Goal: Use online tool/utility: Utilize a website feature to perform a specific function

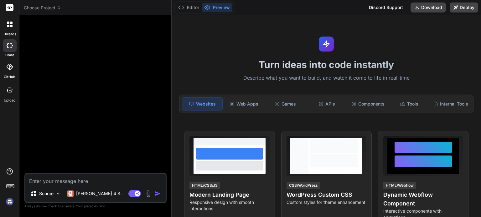
click at [3, 207] on div at bounding box center [9, 187] width 19 height 39
click at [7, 206] on img at bounding box center [9, 202] width 11 height 11
type textarea "x"
click at [10, 203] on img at bounding box center [9, 202] width 11 height 11
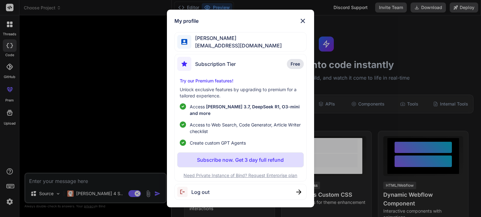
click at [76, 135] on div "My profile [PERSON_NAME] [EMAIL_ADDRESS][DOMAIN_NAME] Subscription Tier Free Tr…" at bounding box center [240, 108] width 481 height 217
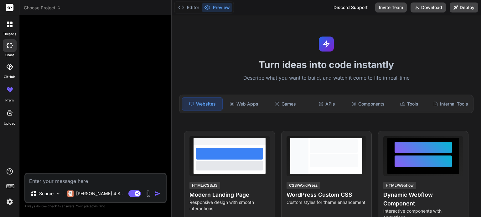
click at [94, 180] on textarea at bounding box center [95, 179] width 140 height 11
paste textarea ""Lor ip d sitame cons‑adipi EliT seddoeius. T inci utl et dolo ma aliqua eni ad…"
type textarea ""Lor ip d sitame cons‑adipi EliT seddoeius. T inci utl et dolo ma aliqua eni ad…"
type textarea "x"
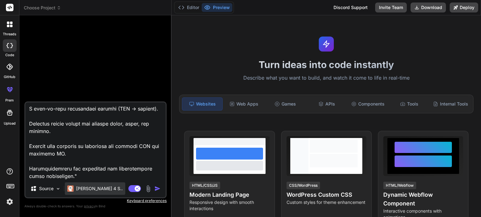
type textarea ""Act as a senior full‑stack SaaS architect. I want you to help me design and bu…"
click at [83, 190] on p "Claude 4 S.." at bounding box center [99, 189] width 47 height 6
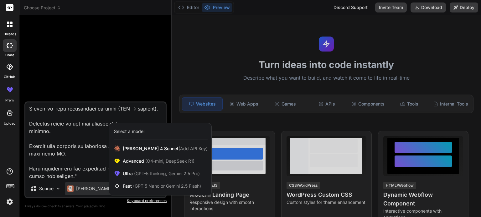
click at [82, 172] on div at bounding box center [240, 108] width 481 height 217
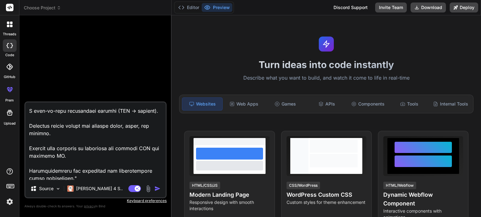
scroll to position [444, 0]
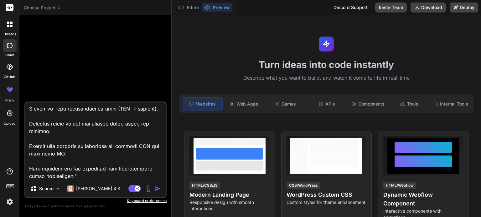
click at [158, 190] on img "button" at bounding box center [157, 189] width 6 height 6
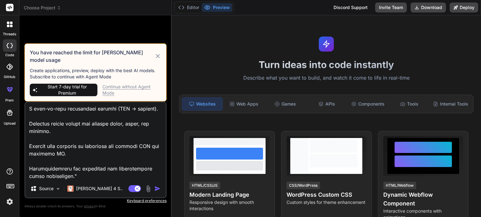
click at [138, 88] on div "Continue without Agent Mode" at bounding box center [131, 90] width 59 height 13
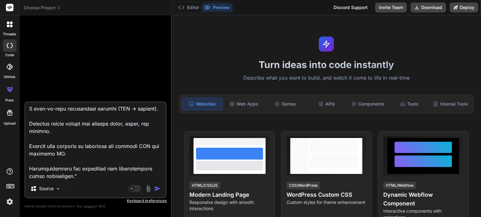
click at [156, 190] on img "button" at bounding box center [157, 189] width 6 height 6
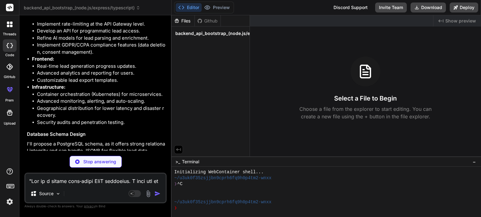
scroll to position [1644, 0]
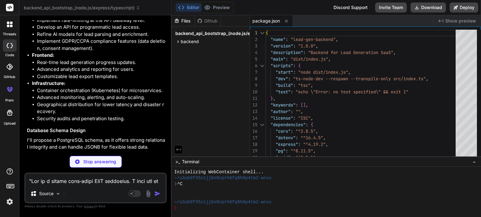
type textarea "x"
type textarea "}, "include": ["src/**/*.ts"], "exclude": ["node_modules"] }"
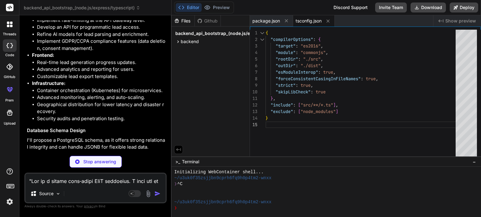
type textarea "x"
type textarea "port: parseInt(process.env.DB_PORT || '5432', 10), }); export const query = (te…"
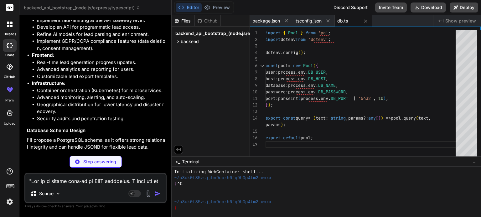
type textarea "x"
type textarea "app.listen(PORT, () => { console.log(`Server is running on http://localhost:${P…"
type textarea "x"
type textarea "PORT=5000 DB_USER=your_db_user DB_HOST=localhost DB_NAME=lead_gen_db DB_PASSWOR…"
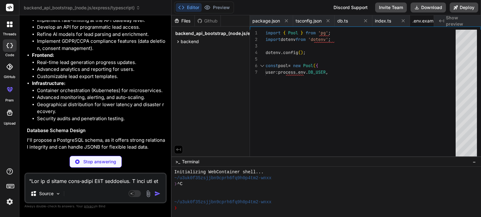
type textarea "x"
type textarea ""eslint-config-next": "14.2.3", "postcss": "^8", "tailwindcss": "^3.4.1", "type…"
type textarea "x"
type textarea "/** @type {import('next').NextConfig} */ const nextConfig = { reactStrictMode: …"
type textarea "x"
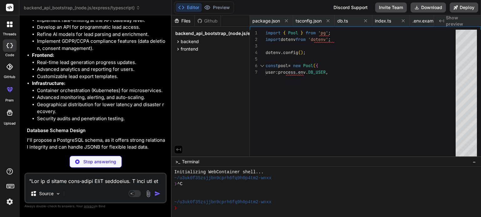
type textarea "export default config;"
type textarea "x"
type textarea "export default { plugins: { tailwindcss: {}, autoprefixer: {}, }, };"
type textarea "x"
type textarea "text-wrap: balance; } }"
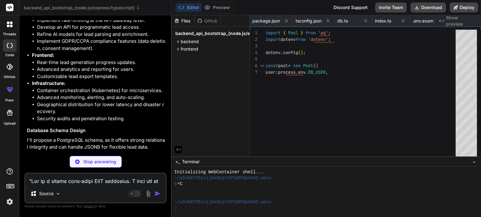
type textarea "x"
type textarea "))} </tbody> </table> </div> </div> )} </main> ); }"
type textarea "x"
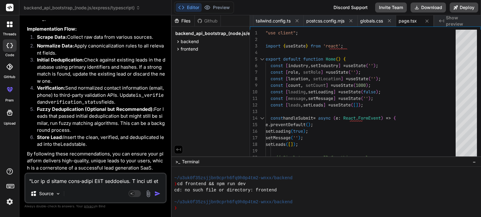
scroll to position [3797, 0]
click at [177, 48] on icon at bounding box center [177, 49] width 5 height 5
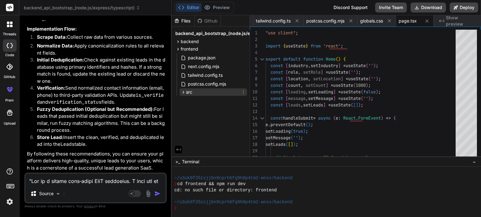
click at [184, 92] on icon at bounding box center [184, 92] width 2 height 3
click at [188, 99] on icon at bounding box center [188, 100] width 5 height 5
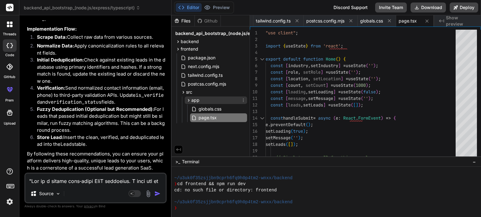
click at [188, 100] on icon at bounding box center [188, 100] width 5 height 5
click at [205, 109] on span "globals.css" at bounding box center [210, 109] width 24 height 8
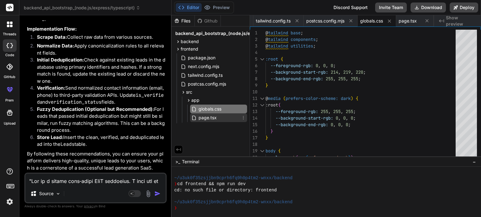
click at [207, 119] on span "page.tsx" at bounding box center [207, 118] width 19 height 8
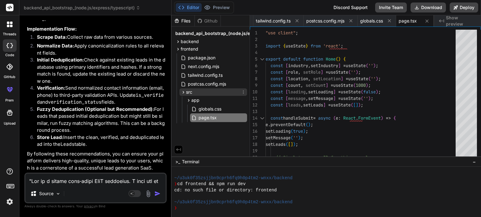
click at [183, 91] on icon at bounding box center [184, 92] width 2 height 3
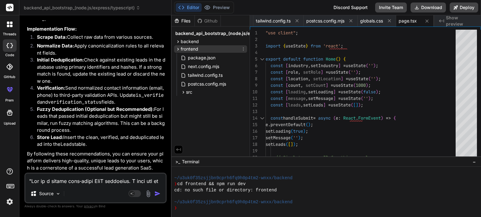
click at [179, 50] on icon at bounding box center [177, 49] width 5 height 5
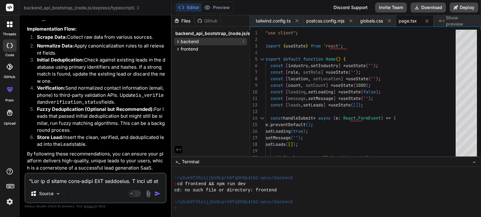
click at [179, 43] on icon at bounding box center [177, 41] width 5 height 5
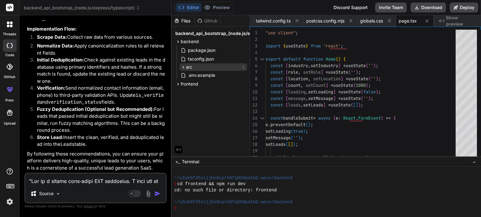
click at [183, 66] on icon at bounding box center [183, 67] width 5 height 5
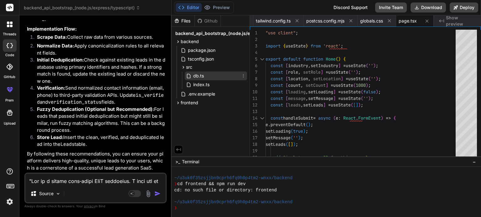
click at [190, 74] on icon at bounding box center [188, 76] width 5 height 5
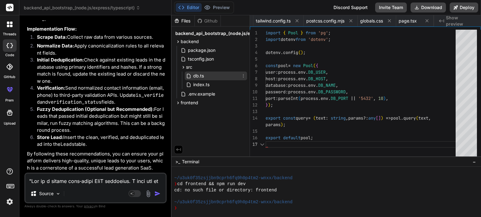
scroll to position [0, 85]
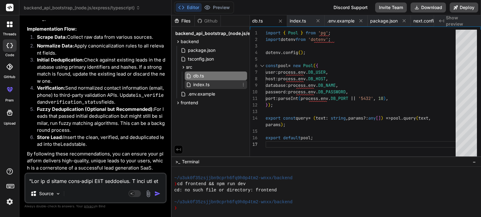
click at [199, 87] on span "index.ts" at bounding box center [201, 85] width 18 height 8
type textarea "app.listen(PORT, () => { console.log(`Server is running on http://localhost:${P…"
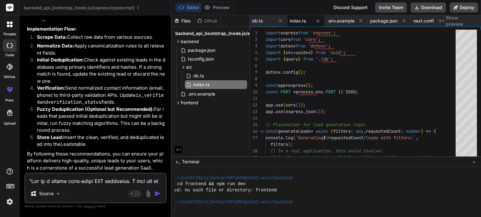
click at [108, 182] on textarea at bounding box center [95, 179] width 140 height 11
type textarea "i"
type textarea "x"
type textarea "is"
type textarea "x"
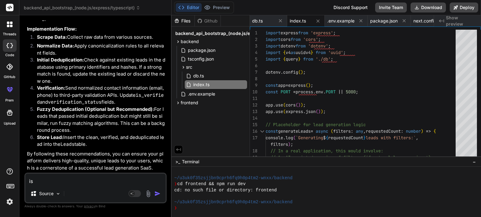
type textarea "is"
type textarea "x"
type textarea "is t"
type textarea "x"
type textarea "is th"
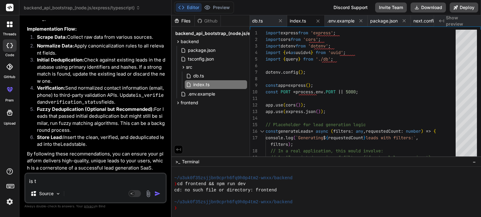
type textarea "x"
type textarea "is thi"
type textarea "x"
type textarea "is this"
type textarea "x"
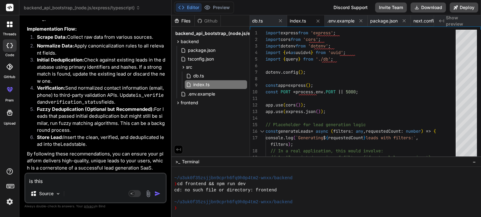
type textarea "is this"
type textarea "x"
type textarea "is this r"
type textarea "x"
type textarea "is this re"
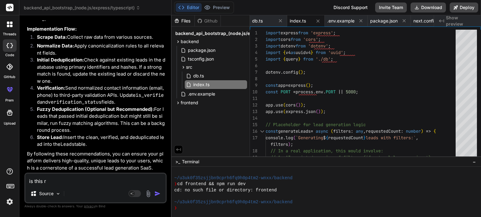
type textarea "x"
type textarea "is this rea"
type textarea "x"
type textarea "is this read"
type textarea "x"
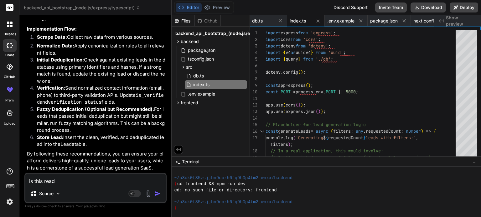
type textarea "is this ready"
type textarea "x"
type textarea "is this ready"
type textarea "x"
type textarea "is this ready t"
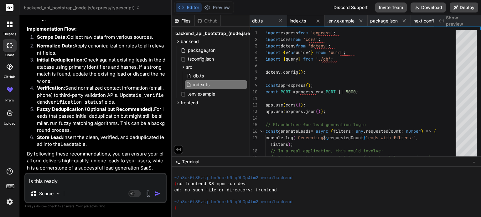
type textarea "x"
type textarea "is this ready to"
type textarea "x"
type textarea "is this ready to"
type textarea "x"
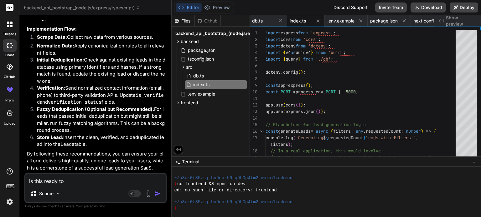
type textarea "is this ready to u"
type textarea "x"
type textarea "is this ready to us"
type textarea "x"
type textarea "is this ready to use"
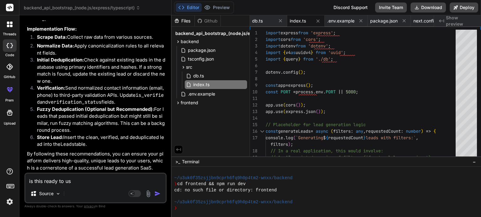
type textarea "x"
type textarea "is this ready to use"
type textarea "x"
type textarea "is this ready to use"
type textarea "x"
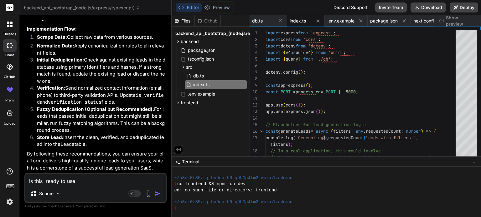
type textarea "is this c ready to use"
type textarea "x"
type textarea "is this co ready to use"
type textarea "x"
type textarea "is this com ready to use"
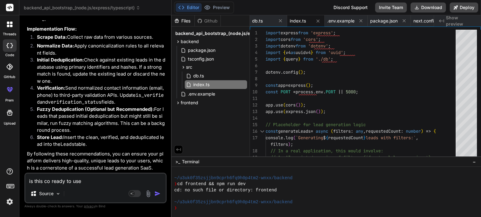
type textarea "x"
type textarea "is this comp ready to use"
type textarea "x"
type textarea "is this compl ready to use"
type textarea "x"
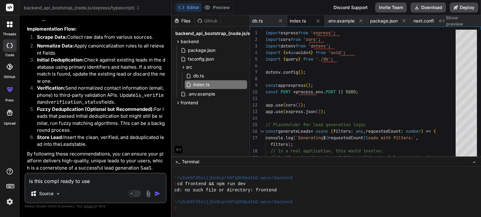
type textarea "is this comple ready to use"
type textarea "x"
type textarea "is this complea ready to use"
type textarea "x"
type textarea "is this compleat ready to use"
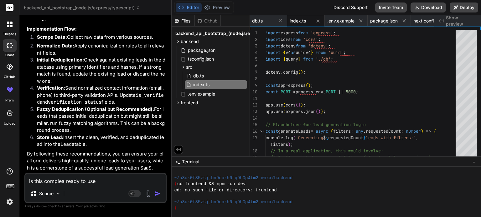
type textarea "x"
type textarea "is this compleate ready to use"
type textarea "x"
type textarea "is this compleated ready to use"
type textarea "x"
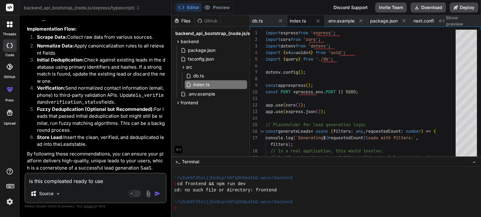
type textarea "is this compleated ready to use"
type textarea "x"
type textarea "is this compleated a ready to use"
type textarea "x"
type textarea "is this compleated an ready to use"
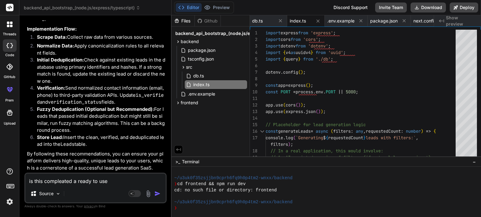
type textarea "x"
type textarea "is this compleated and ready to use"
type textarea "x"
type textarea "is this compleated and ready to use"
click at [160, 196] on img "button" at bounding box center [157, 194] width 6 height 6
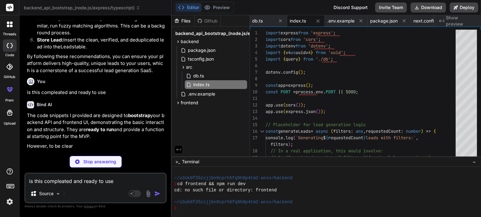
scroll to position [3862, 0]
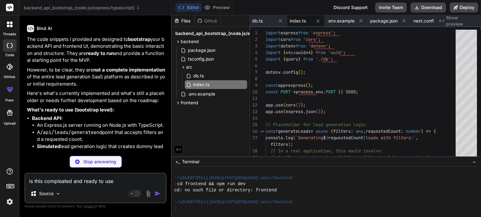
type textarea "x"
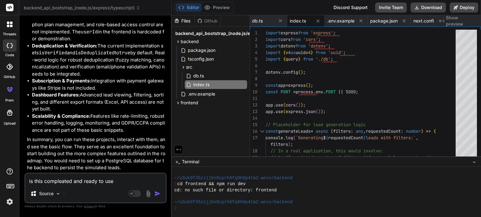
scroll to position [4265, 0]
click at [103, 181] on textarea "is this compleated and ready to use" at bounding box center [95, 179] width 140 height 11
type textarea "g"
type textarea "x"
type textarea "gi"
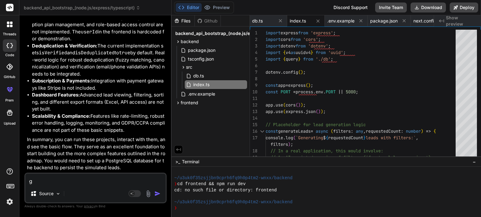
type textarea "x"
type textarea "giv"
type textarea "x"
type textarea "give"
type textarea "x"
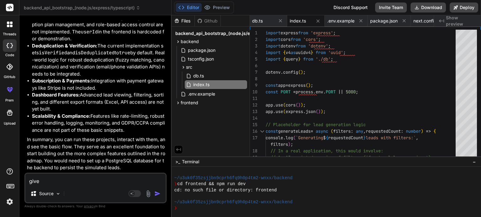
type textarea "give"
type textarea "x"
type textarea "give"
type textarea "x"
type textarea "giv"
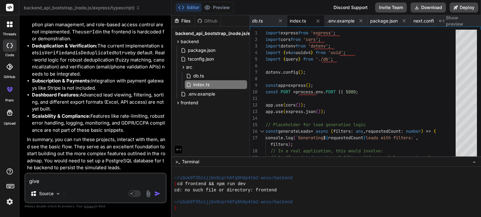
type textarea "x"
type textarea "gi"
type textarea "x"
type textarea "g"
type textarea "x"
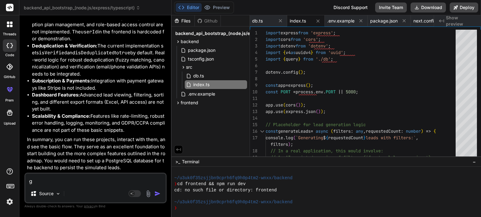
type textarea "x"
type textarea "m"
type textarea "x"
type textarea "ma"
type textarea "x"
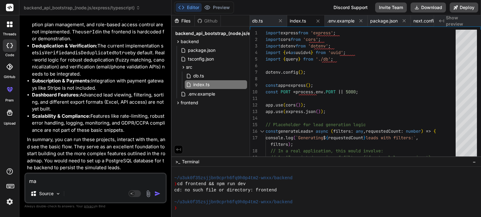
type textarea "mak"
type textarea "x"
type textarea "make"
type textarea "x"
type textarea "make"
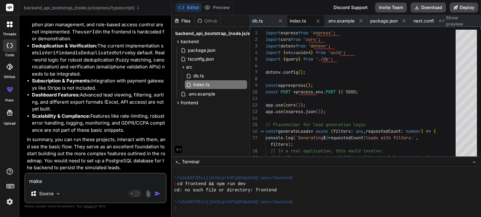
type textarea "x"
type textarea "make i"
type textarea "x"
type textarea "make it"
type textarea "x"
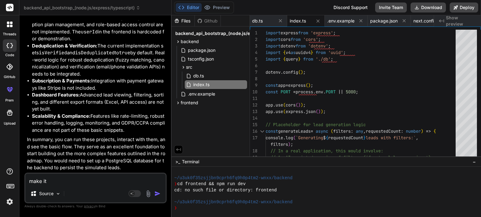
type textarea "make it"
type textarea "x"
type textarea "make it f"
type textarea "x"
type textarea "make it fu"
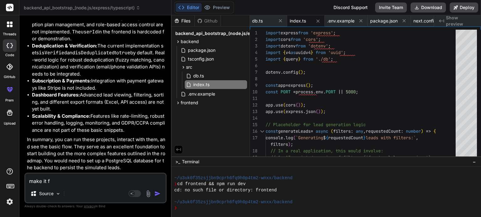
type textarea "x"
type textarea "make it ful"
type textarea "x"
type textarea "make it full"
type textarea "x"
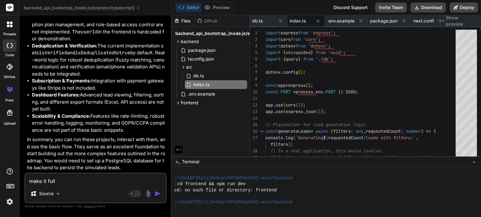
type textarea "make it fully"
type textarea "x"
type textarea "make it fully"
type textarea "x"
type textarea "make it fully w"
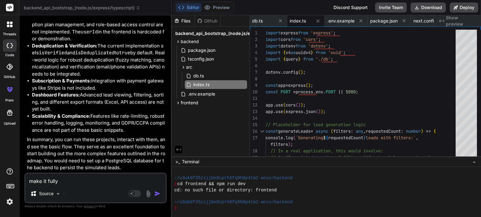
type textarea "x"
type textarea "make it fully wo"
type textarea "x"
type textarea "make it fully wor"
type textarea "x"
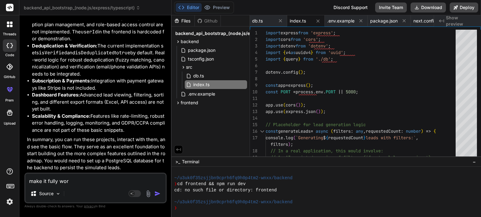
type textarea "make it fully work"
type textarea "x"
type textarea "make it fully worki"
type textarea "x"
type textarea "make it fully workin"
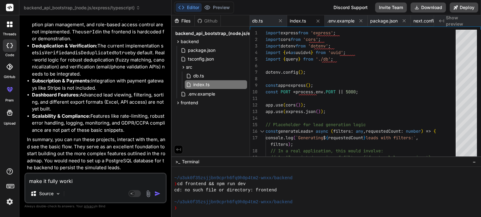
type textarea "x"
type textarea "make it fully working"
type textarea "x"
type textarea "make it fully working"
type textarea "x"
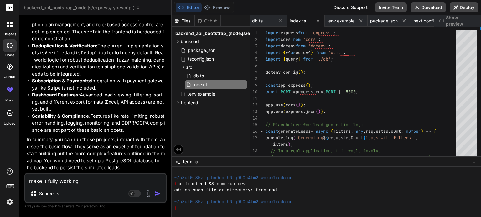
type textarea "make it fully working a"
type textarea "x"
type textarea "make it fully working as"
type textarea "x"
type textarea "make it fully working as"
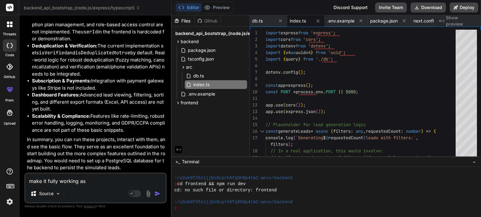
type textarea "x"
type textarea "make it fully working as w"
type textarea "x"
type textarea "make it fully working as wh"
type textarea "x"
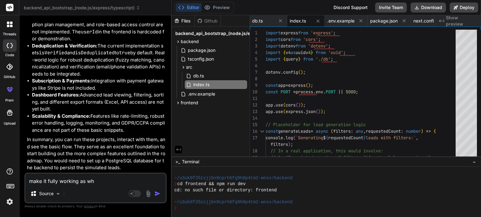
type textarea "make it fully working as wha"
type textarea "x"
type textarea "make it fully working as what"
type textarea "x"
type textarea "make it fully working as what"
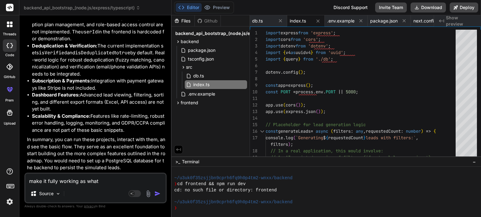
type textarea "x"
type textarea "make it fully working as what i"
type textarea "x"
type textarea "make it fully working as what i"
type textarea "x"
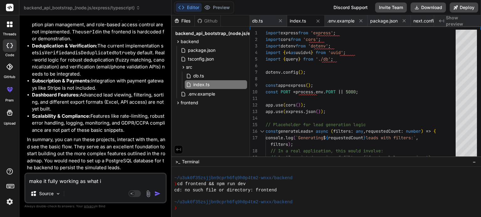
type textarea "make it fully working as what i n"
type textarea "x"
type textarea "make it fully working as what i ne"
type textarea "x"
type textarea "make it fully working as what i nee"
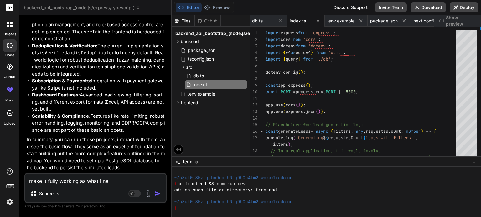
type textarea "x"
type textarea "make it fully working as what i need"
type textarea "x"
type textarea "make it fully working as what i neede"
type textarea "x"
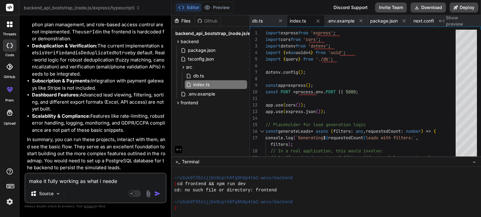
type textarea "make it fully working as what i needed"
type textarea "x"
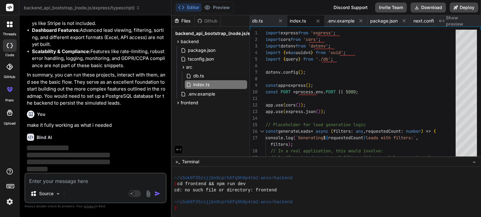
scroll to position [4330, 0]
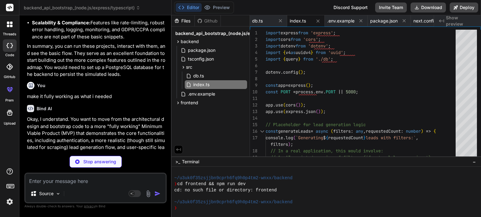
type textarea "x"
type textarea ""@types/uuid": "^9.0.8", "ts-node-dev": "^2.0.0", "typescript": "^5.4.5" } }"
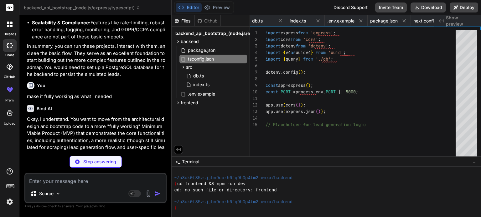
type textarea "x"
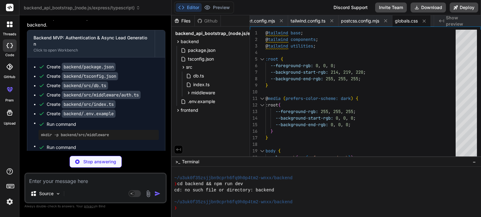
scroll to position [6039, 0]
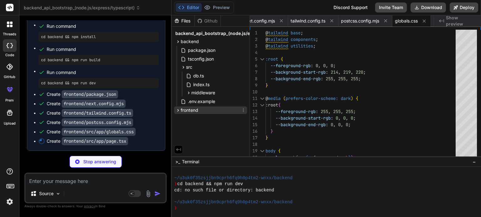
click at [181, 110] on span "frontend" at bounding box center [190, 110] width 18 height 6
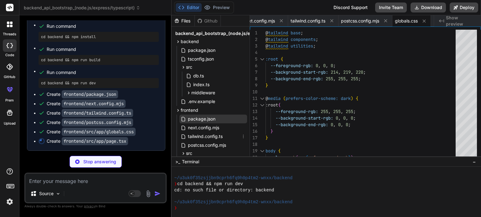
scroll to position [16, 0]
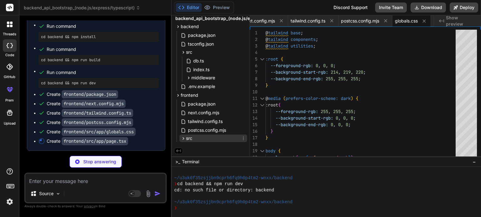
click at [183, 138] on icon at bounding box center [183, 138] width 5 height 5
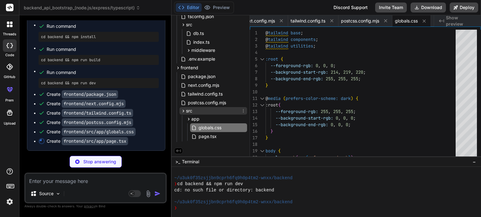
click at [182, 109] on icon at bounding box center [183, 111] width 5 height 5
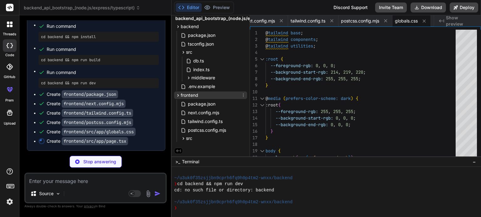
click at [177, 94] on icon at bounding box center [177, 95] width 5 height 5
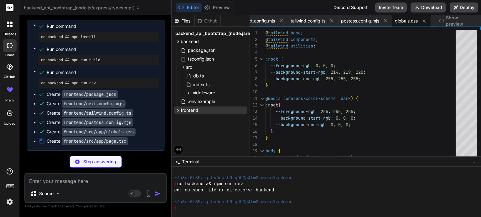
scroll to position [0, 0]
click at [181, 68] on icon at bounding box center [183, 67] width 5 height 5
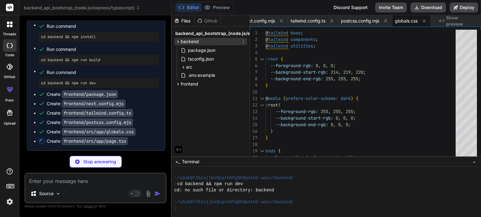
click at [179, 40] on icon at bounding box center [177, 41] width 5 height 5
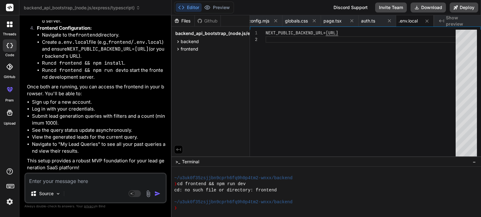
scroll to position [6426, 0]
click at [178, 48] on icon at bounding box center [178, 49] width 2 height 3
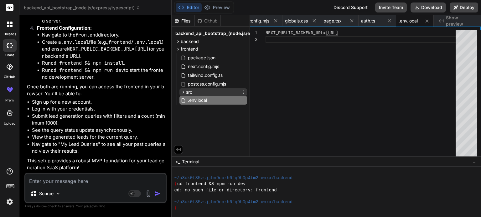
click at [182, 90] on icon at bounding box center [183, 92] width 5 height 5
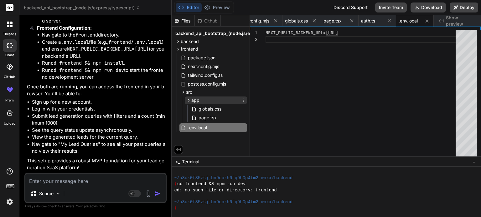
click at [186, 100] on icon at bounding box center [188, 100] width 5 height 5
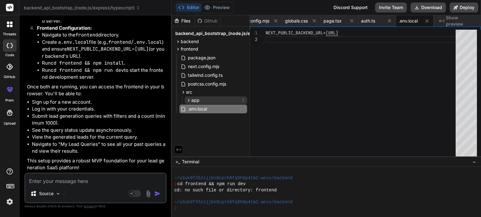
click at [186, 100] on icon at bounding box center [188, 100] width 5 height 5
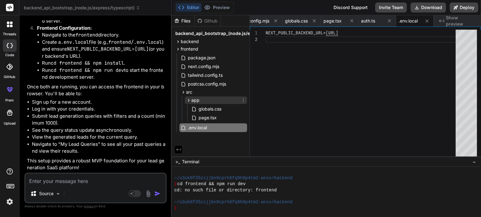
click at [186, 100] on icon at bounding box center [188, 100] width 5 height 5
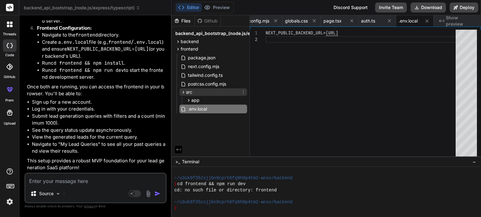
click at [184, 94] on icon at bounding box center [183, 92] width 5 height 5
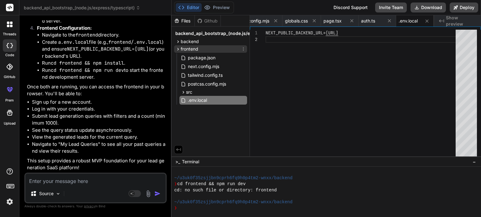
click at [176, 48] on icon at bounding box center [177, 49] width 5 height 5
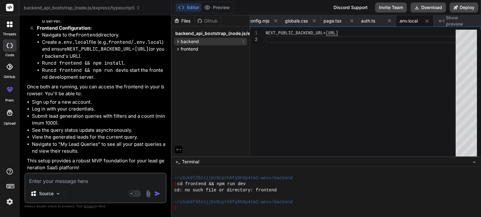
click at [177, 43] on icon at bounding box center [177, 41] width 5 height 5
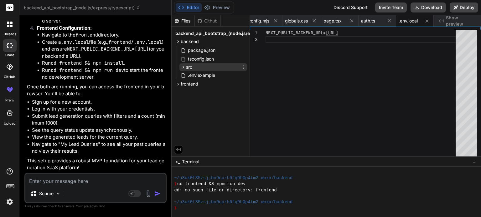
click at [181, 65] on icon at bounding box center [183, 67] width 5 height 5
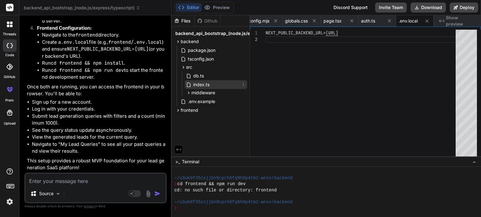
click at [190, 84] on icon at bounding box center [188, 85] width 3 height 4
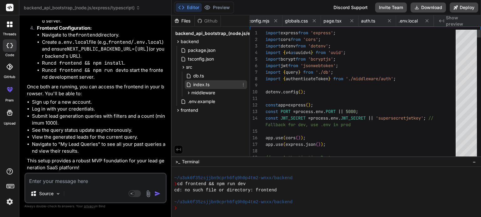
scroll to position [0, 123]
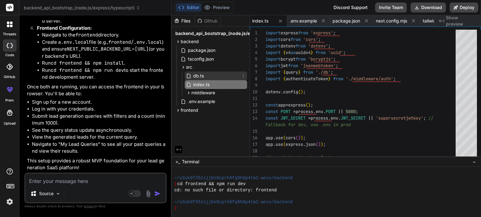
click at [198, 76] on span "db.ts" at bounding box center [198, 76] width 12 height 8
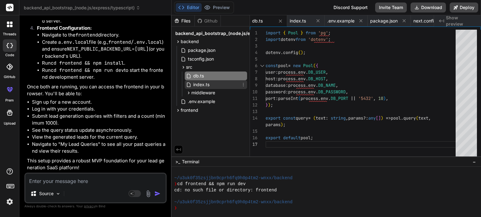
click at [207, 84] on span "index.ts" at bounding box center [201, 85] width 18 height 8
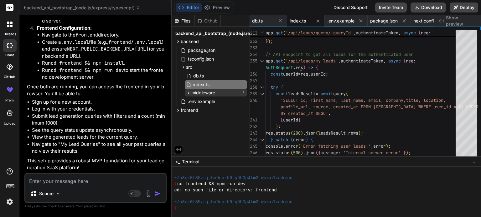
click at [211, 92] on span "middleware" at bounding box center [203, 93] width 24 height 6
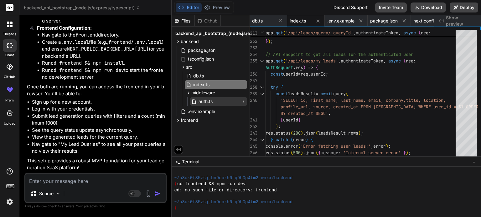
click at [212, 102] on span "auth.ts" at bounding box center [205, 102] width 15 height 8
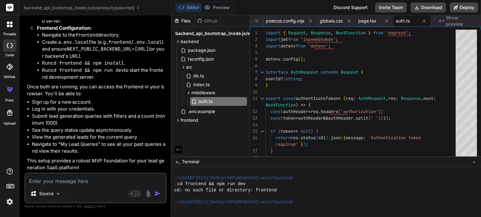
scroll to position [6426, 0]
click at [178, 121] on icon at bounding box center [177, 120] width 5 height 5
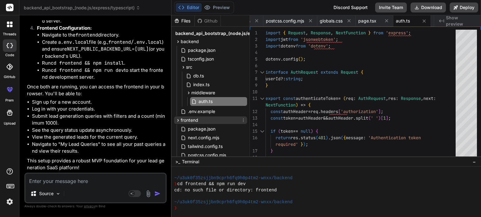
scroll to position [35, 0]
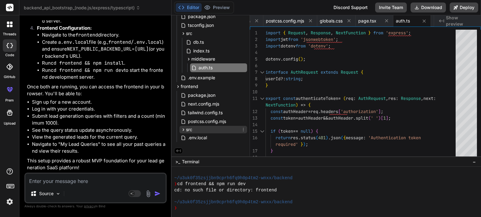
click at [184, 127] on icon at bounding box center [183, 129] width 5 height 5
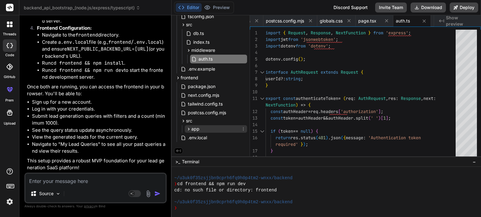
click at [191, 130] on span "app" at bounding box center [195, 129] width 8 height 6
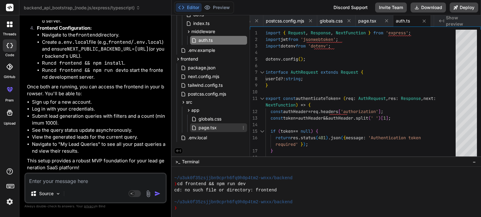
click at [210, 126] on span "page.tsx" at bounding box center [207, 128] width 19 height 8
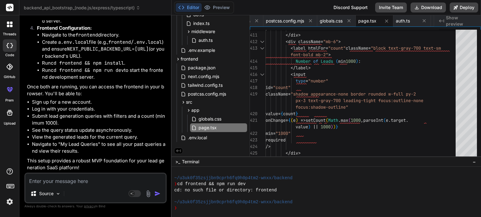
scroll to position [6426, 0]
click at [94, 185] on textarea at bounding box center [95, 179] width 140 height 11
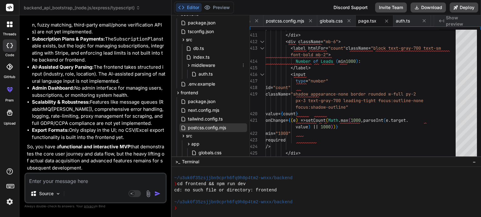
scroll to position [0, 0]
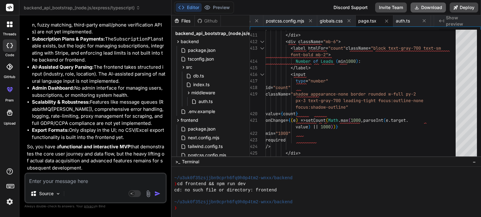
click at [435, 6] on button "Download" at bounding box center [427, 8] width 35 height 10
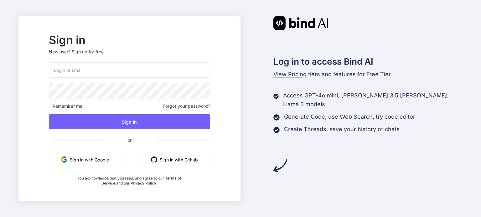
click at [114, 159] on button "Sign in with Google" at bounding box center [85, 159] width 72 height 15
click at [121, 159] on button "Sign in with Google" at bounding box center [85, 159] width 72 height 15
